Goal: Information Seeking & Learning: Learn about a topic

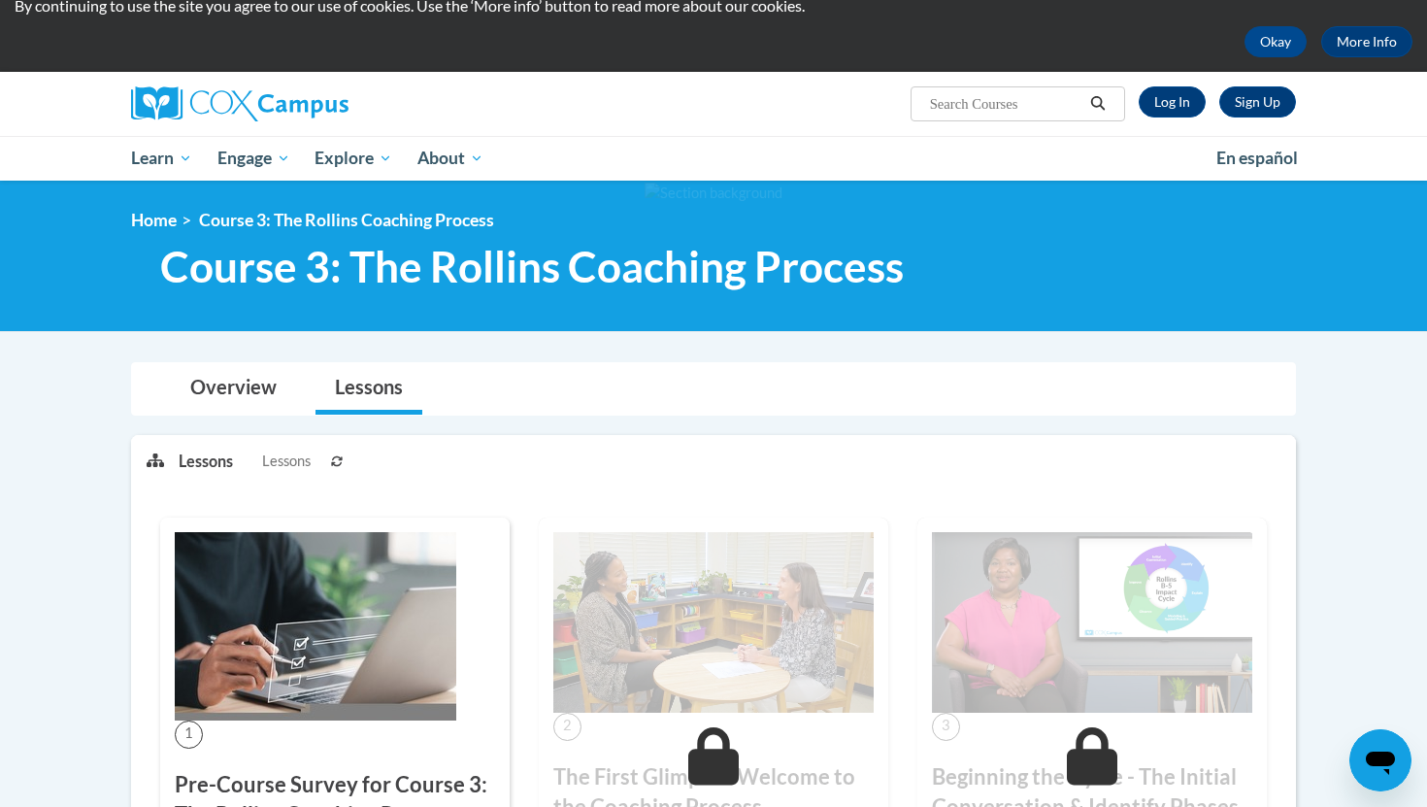
scroll to position [52, 0]
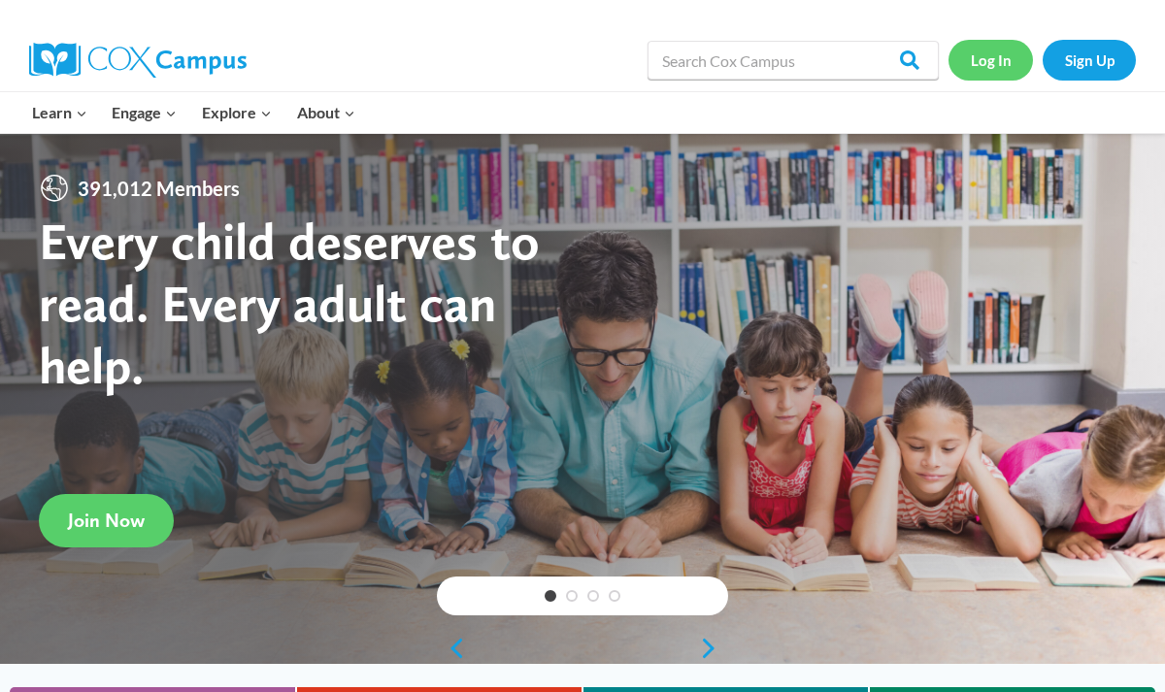
click at [989, 61] on link "Log In" at bounding box center [991, 60] width 84 height 40
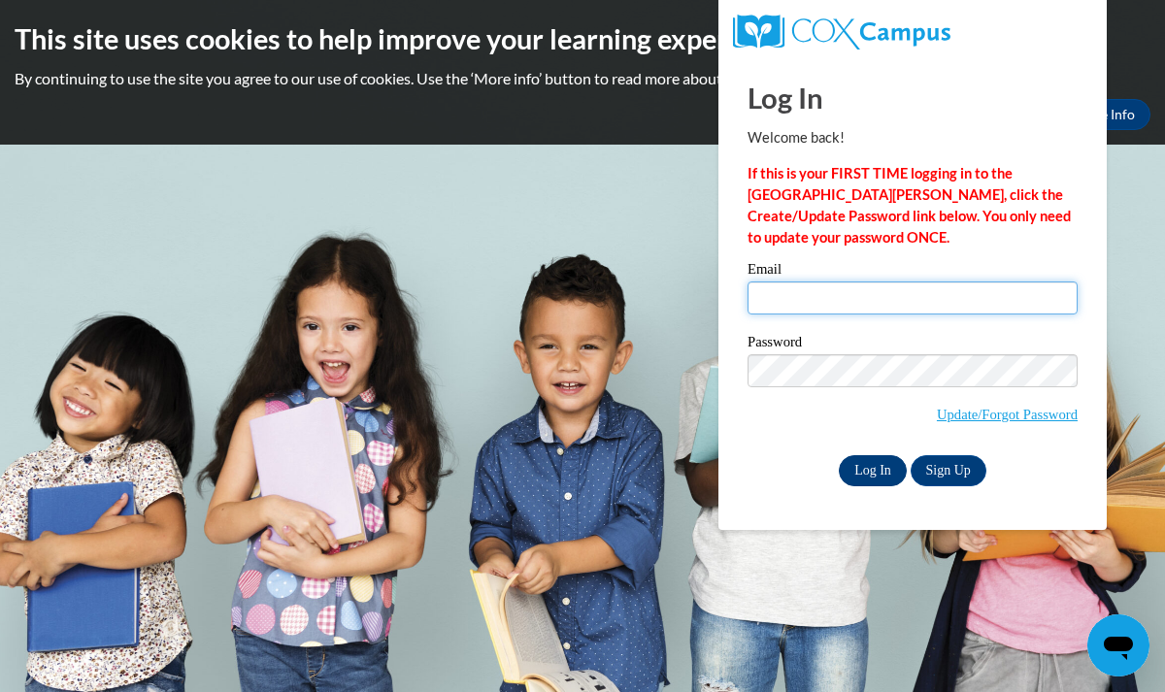
type input "tiffany.tutor.og@gmail.com"
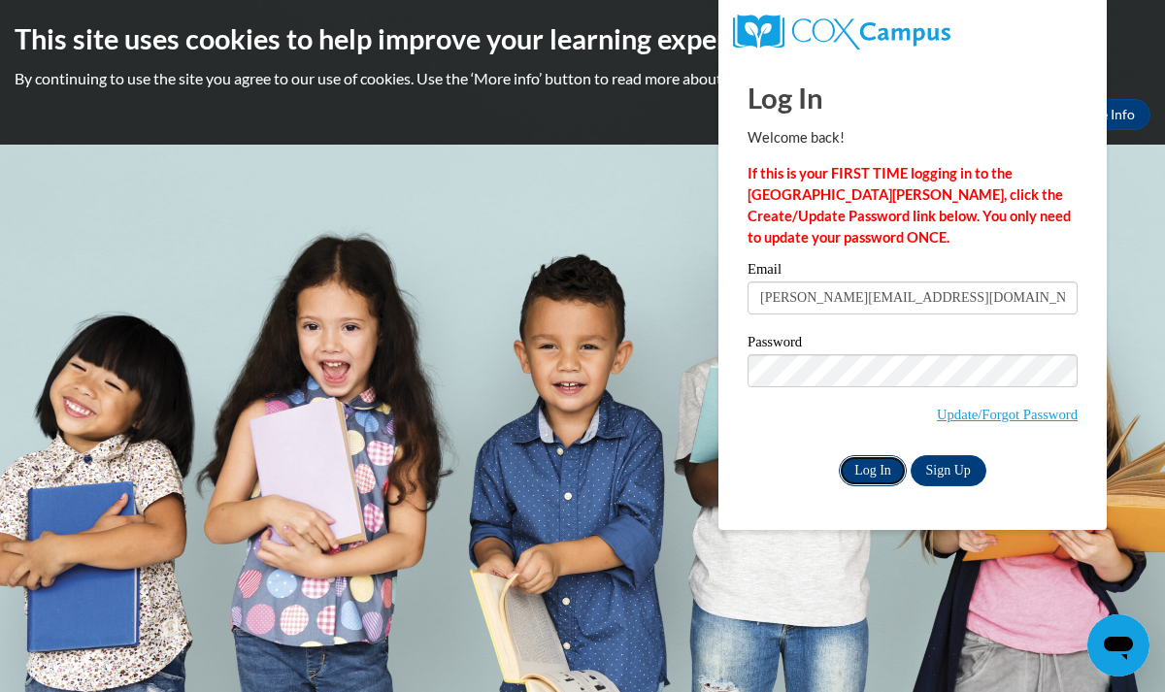
click at [865, 468] on input "Log In" at bounding box center [873, 470] width 68 height 31
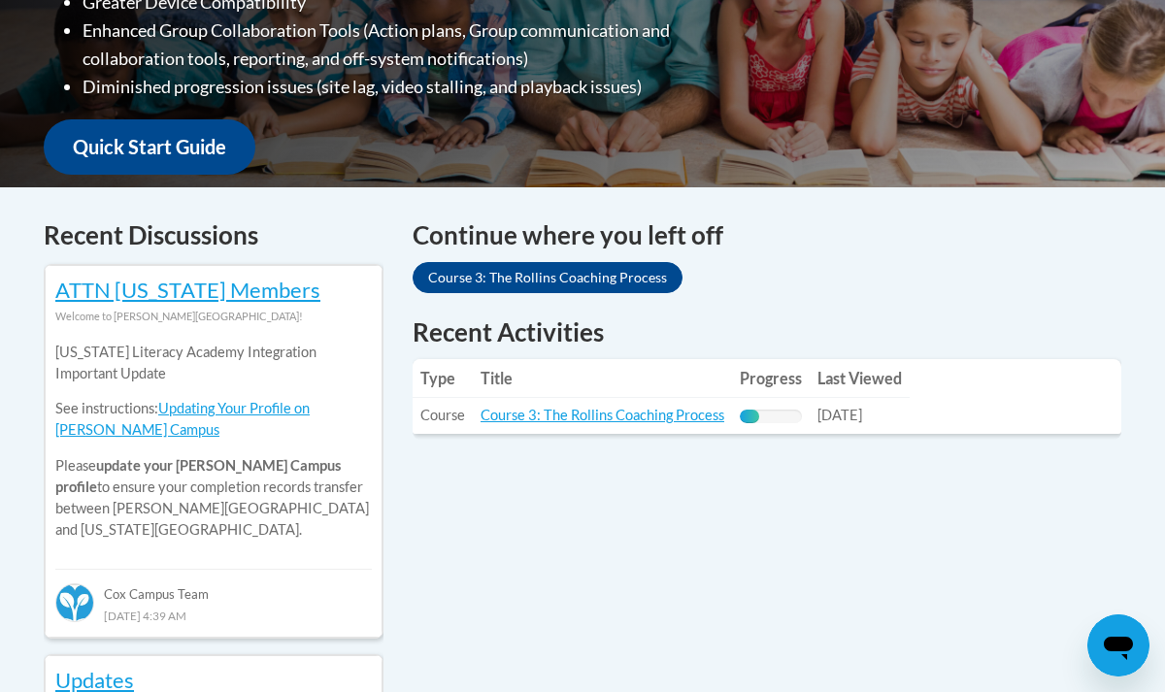
scroll to position [642, 0]
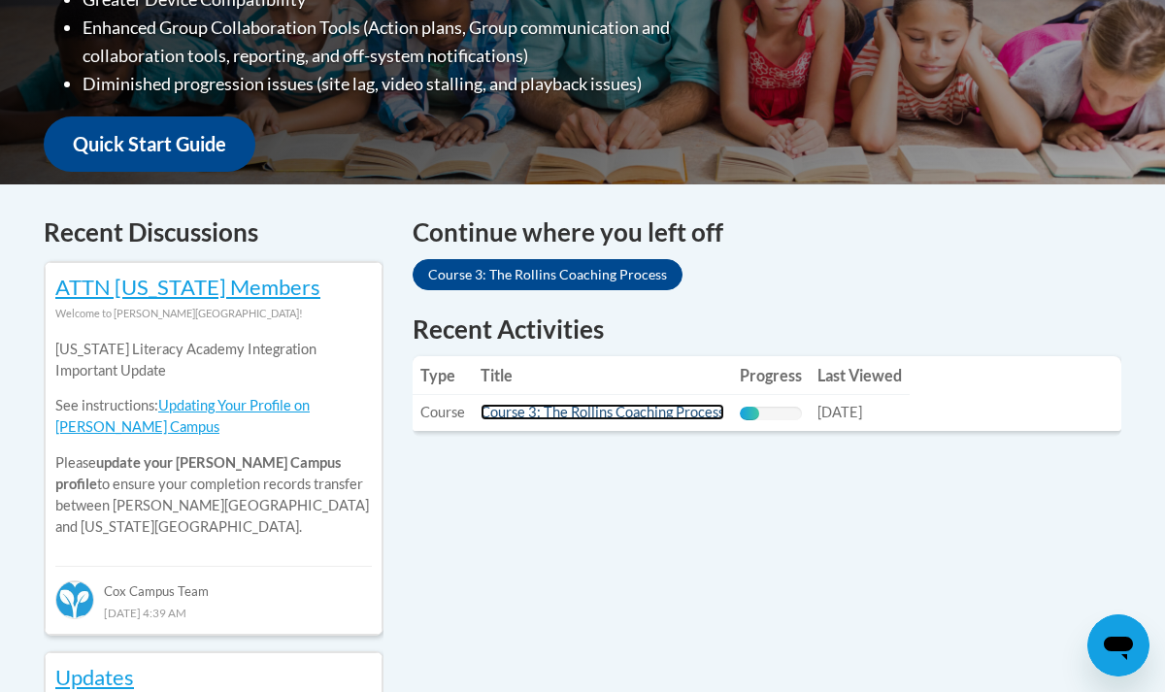
click at [614, 415] on link "Course 3: The Rollins Coaching Process" at bounding box center [603, 412] width 244 height 17
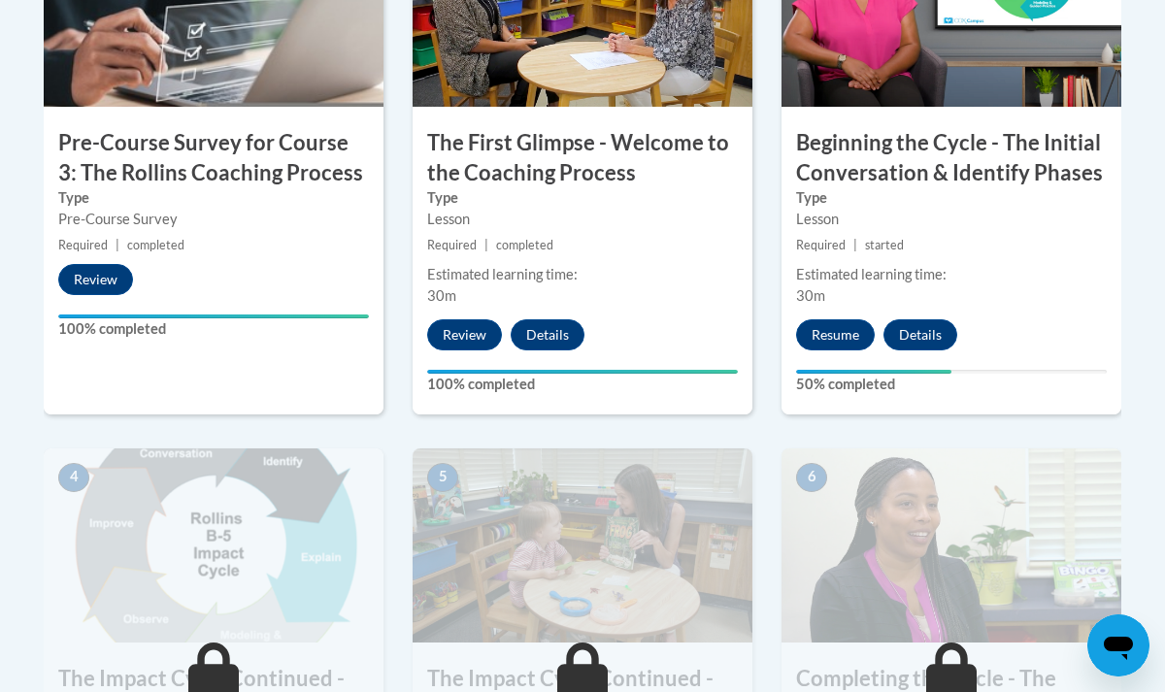
scroll to position [768, 0]
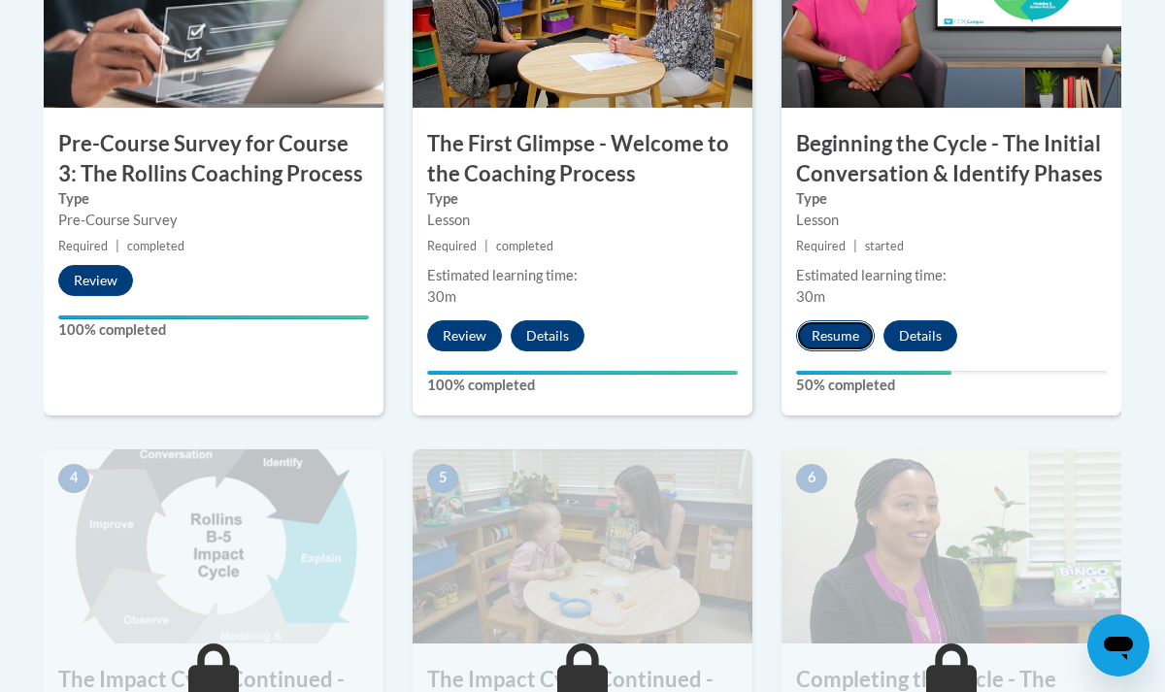
click at [829, 329] on button "Resume" at bounding box center [835, 335] width 79 height 31
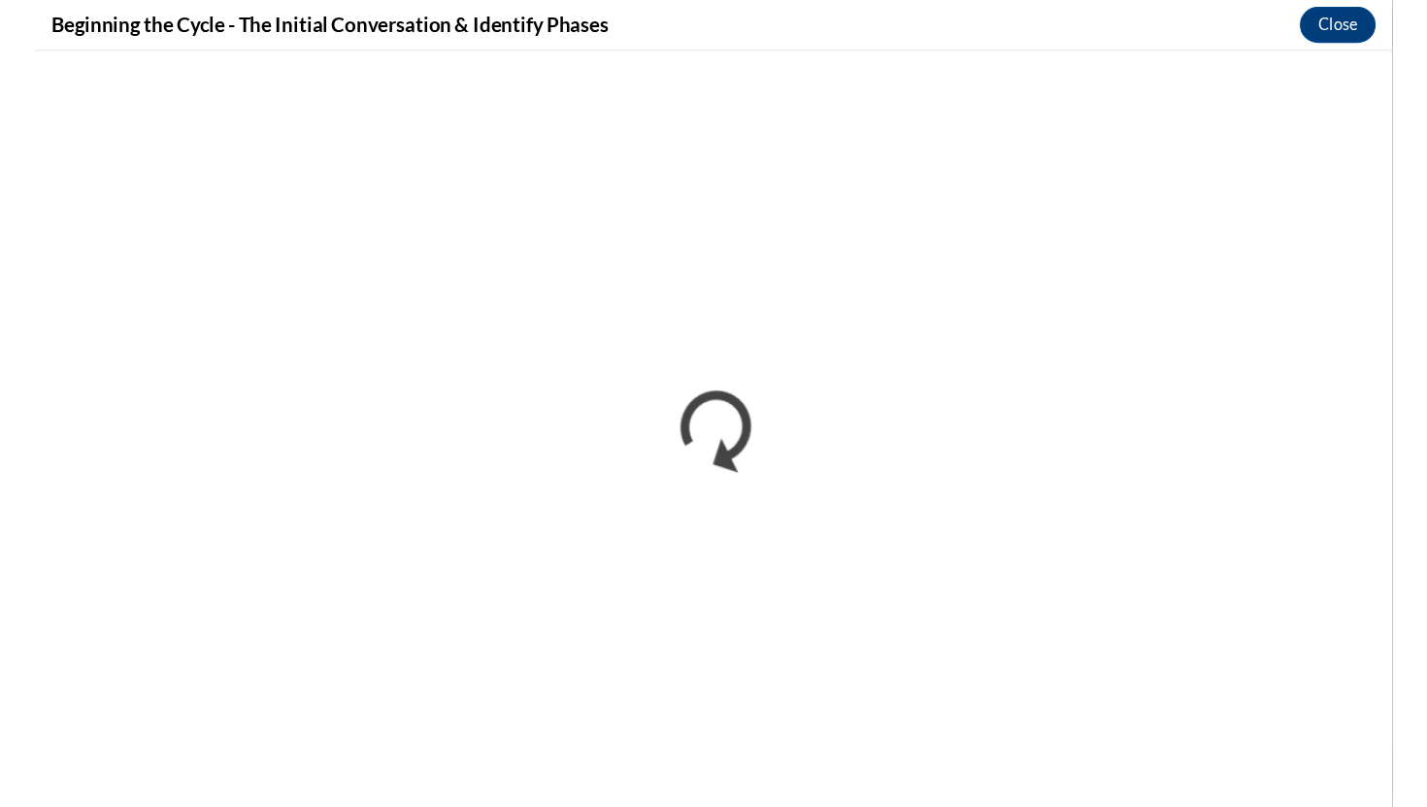
scroll to position [0, 0]
